Goal: Information Seeking & Learning: Learn about a topic

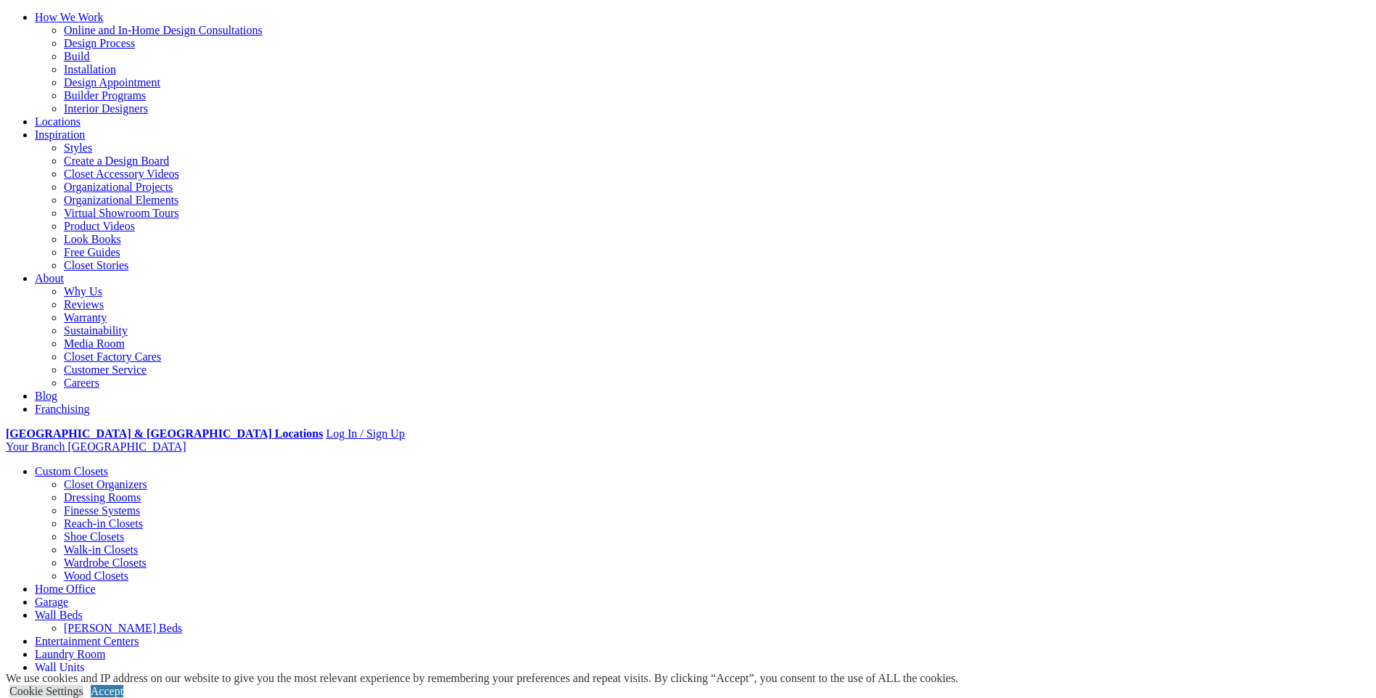
scroll to position [145, 0]
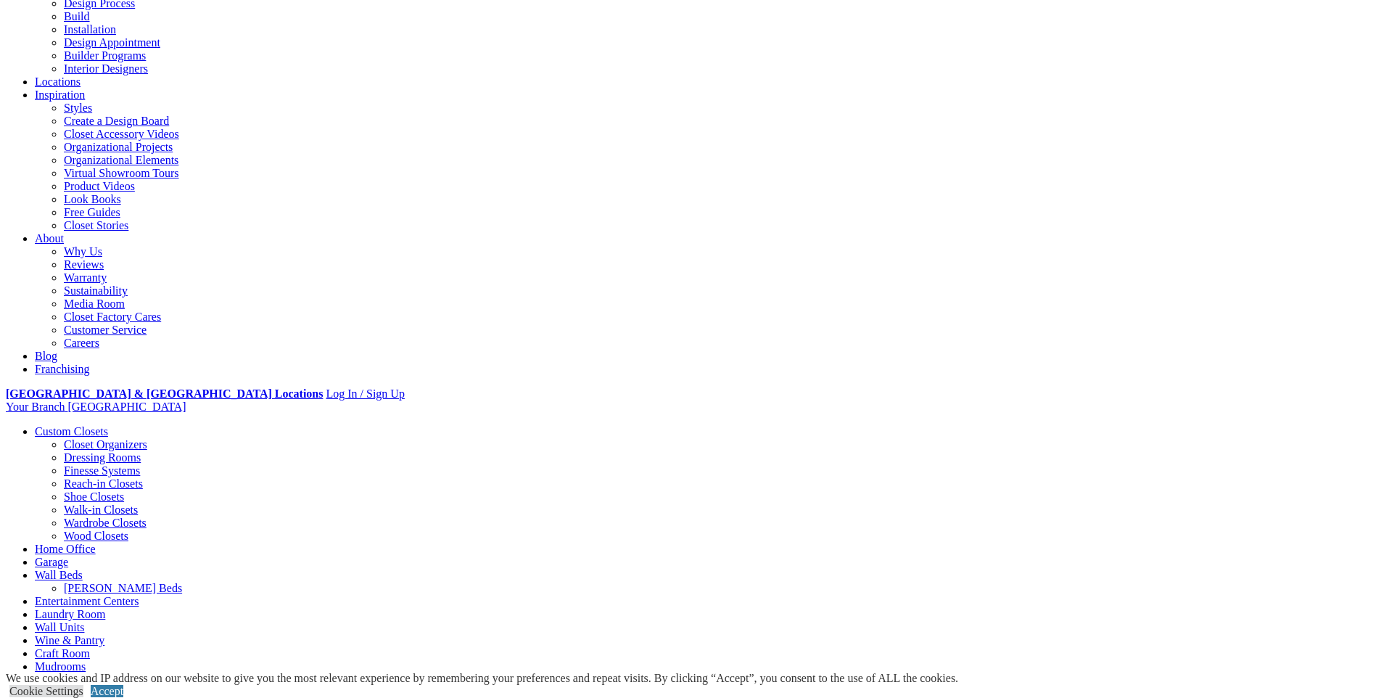
scroll to position [218, 0]
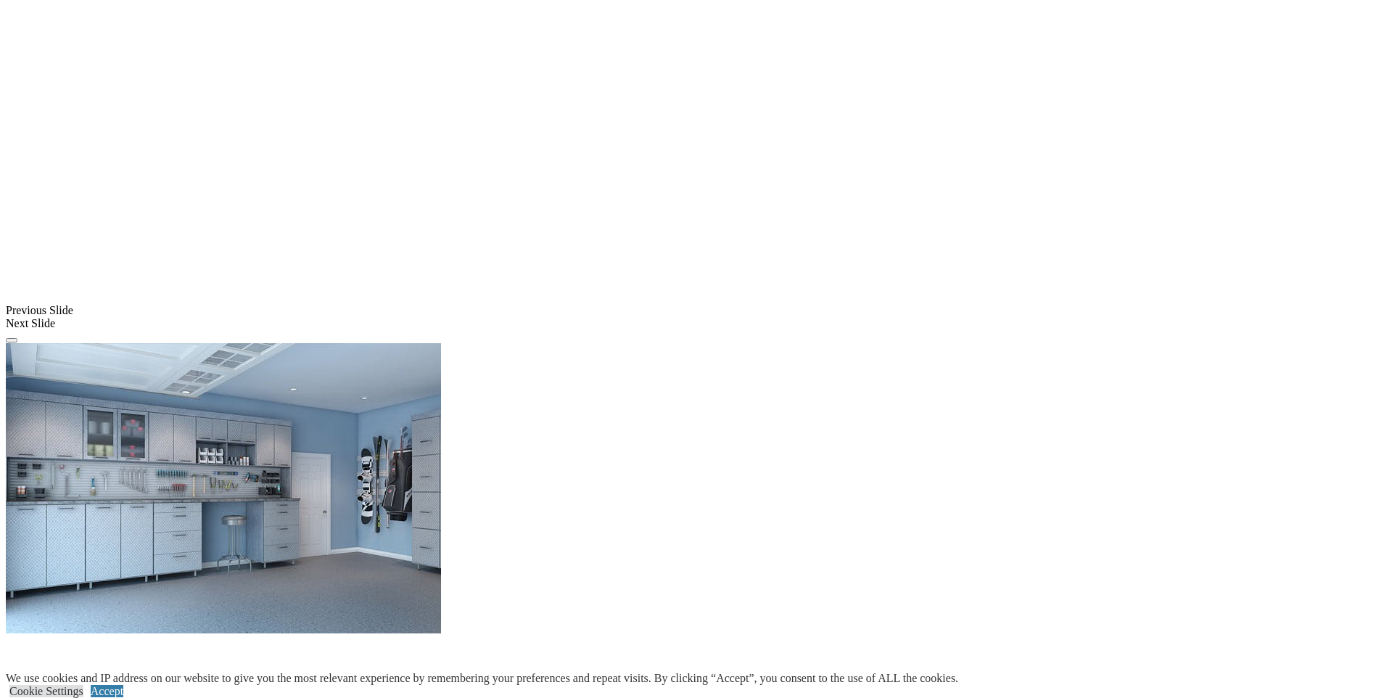
scroll to position [1097, 0]
